Goal: Navigation & Orientation: Find specific page/section

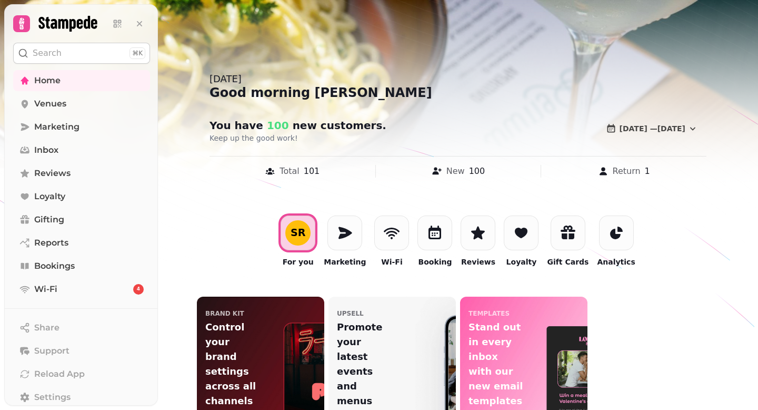
scroll to position [34, 0]
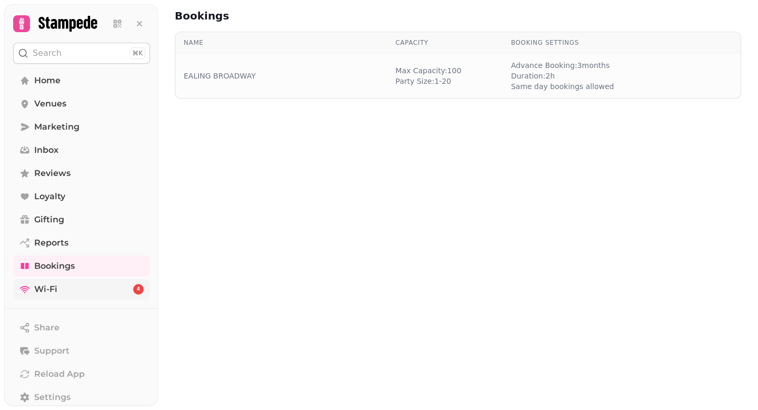
click at [53, 295] on link "Wi-Fi 4" at bounding box center [81, 289] width 137 height 21
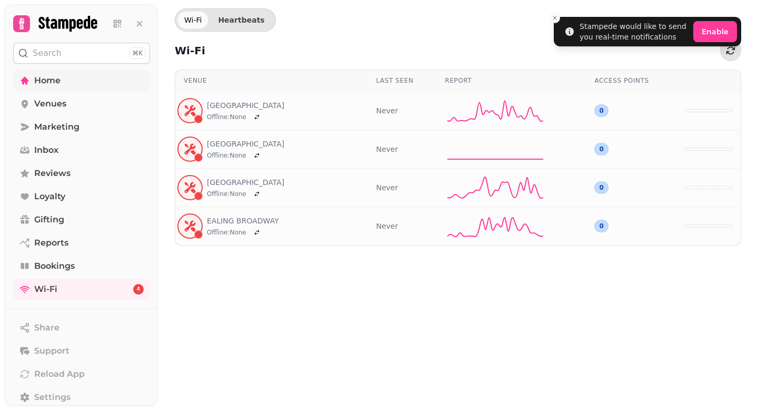
click at [86, 78] on link "Home" at bounding box center [81, 80] width 137 height 21
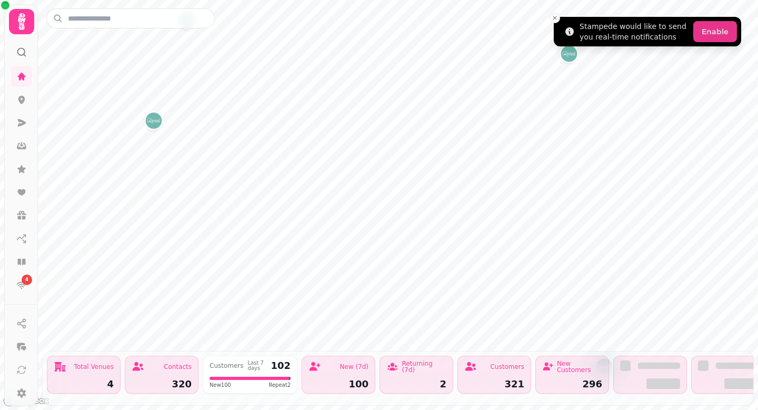
click at [710, 34] on button "Enable" at bounding box center [716, 31] width 44 height 21
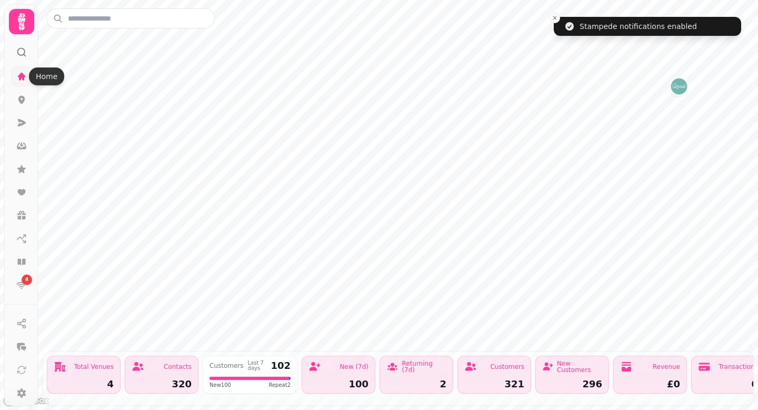
click at [24, 77] on icon at bounding box center [21, 76] width 11 height 11
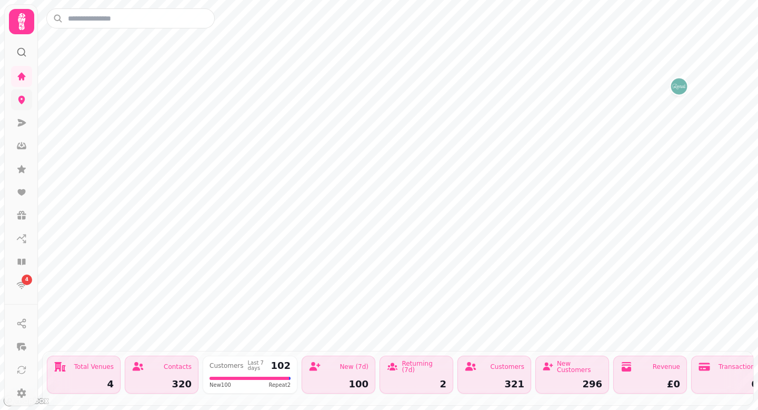
click at [21, 106] on link at bounding box center [21, 99] width 21 height 21
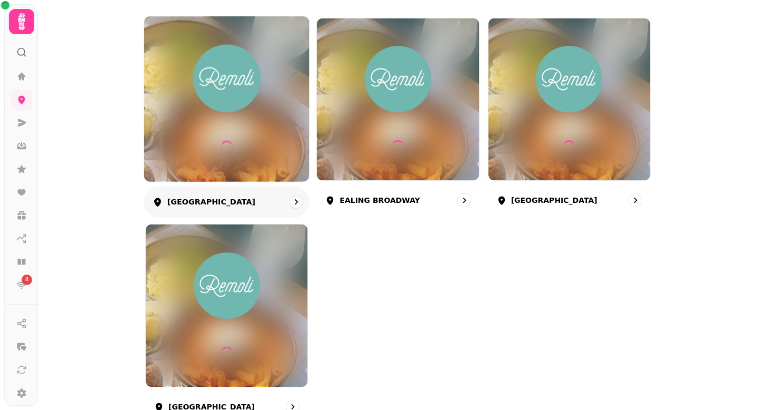
scroll to position [175, 0]
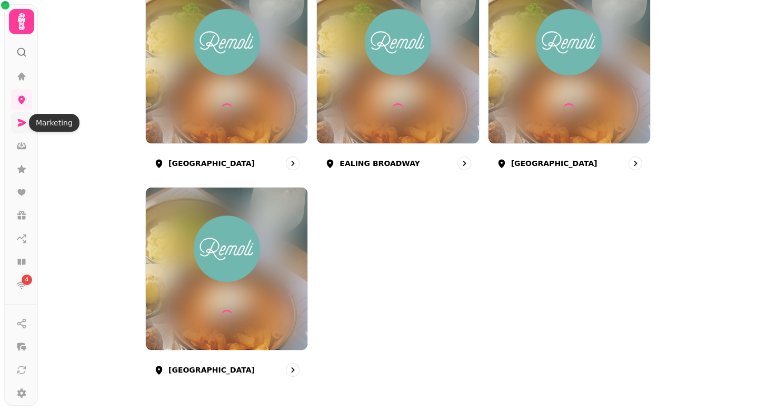
click at [21, 121] on icon at bounding box center [22, 122] width 8 height 7
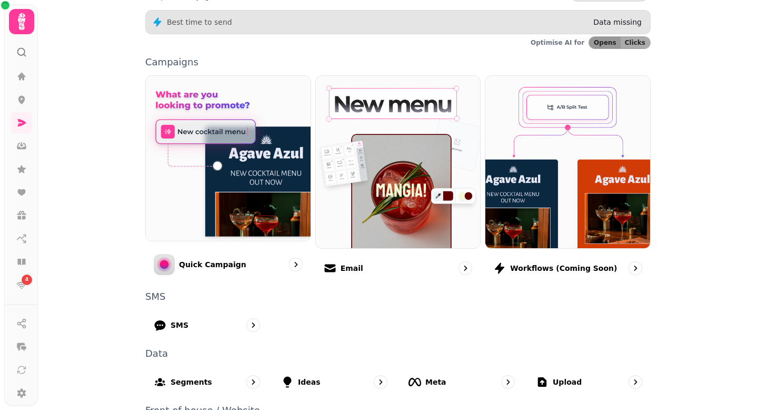
scroll to position [248, 0]
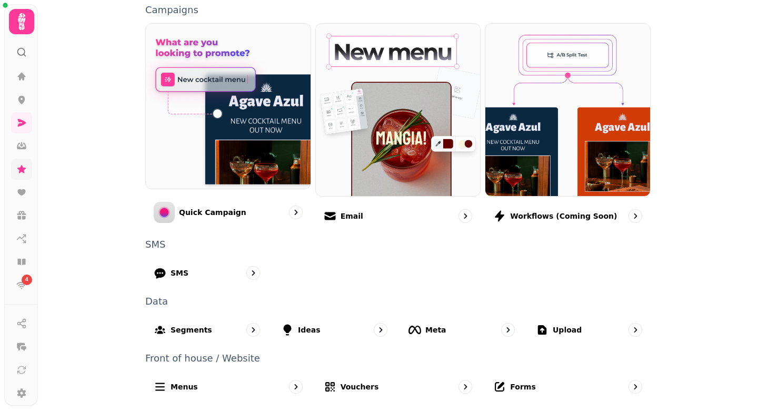
click at [22, 167] on icon at bounding box center [21, 169] width 8 height 8
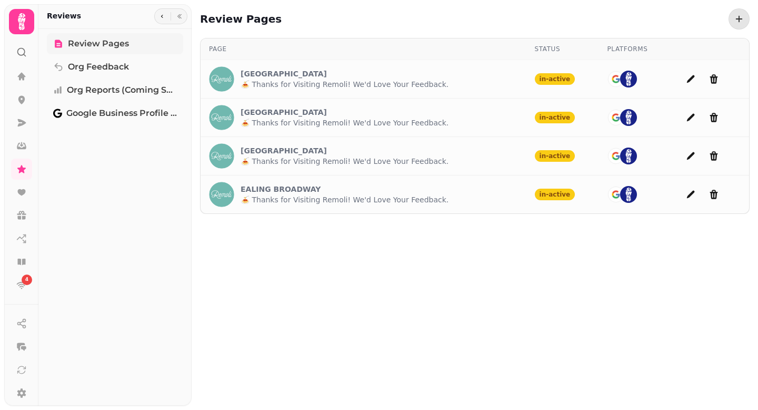
click at [78, 46] on span "Review Pages" at bounding box center [98, 43] width 61 height 13
click at [22, 77] on icon at bounding box center [22, 76] width 8 height 8
